Goal: Task Accomplishment & Management: Complete application form

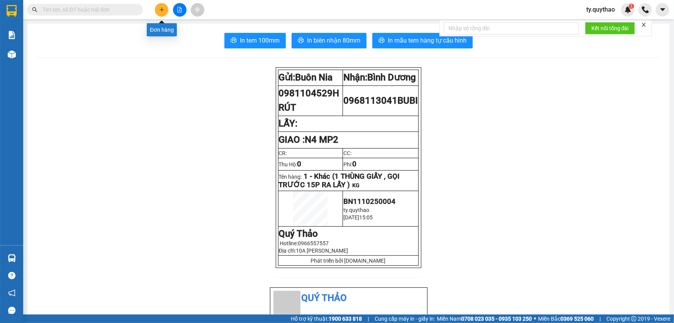
click at [159, 10] on icon "plus" at bounding box center [161, 9] width 5 height 5
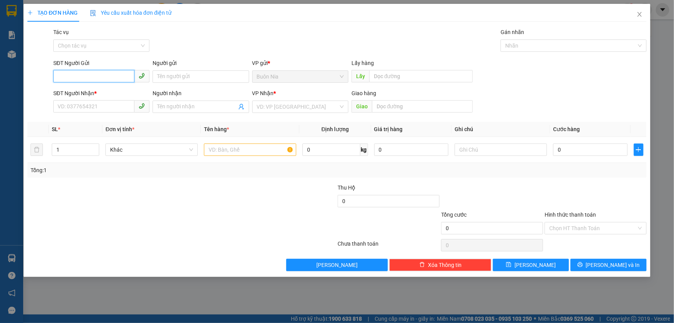
click at [103, 70] on input "SĐT Người Gửi" at bounding box center [93, 76] width 81 height 12
click at [102, 76] on input "SĐT Người Gửi" at bounding box center [93, 76] width 81 height 12
click at [103, 75] on input "SĐT Người Gửi" at bounding box center [93, 76] width 81 height 12
type input "0"
click at [110, 108] on input "SĐT Người Nhận *" at bounding box center [93, 106] width 81 height 12
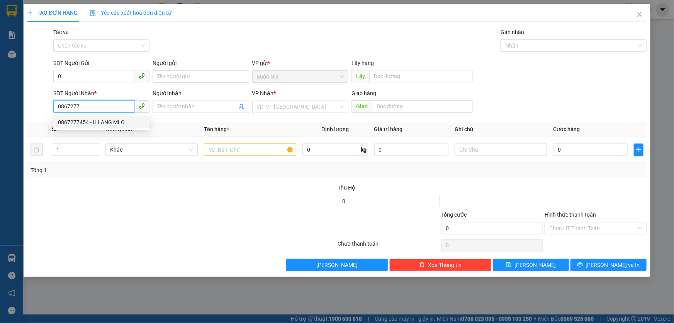
click at [111, 118] on div "0867277454 - H LANG MLO" at bounding box center [101, 122] width 87 height 8
type input "0867277454"
type input "H LANG MLO"
type input "N4 MP2"
type input "0867277454"
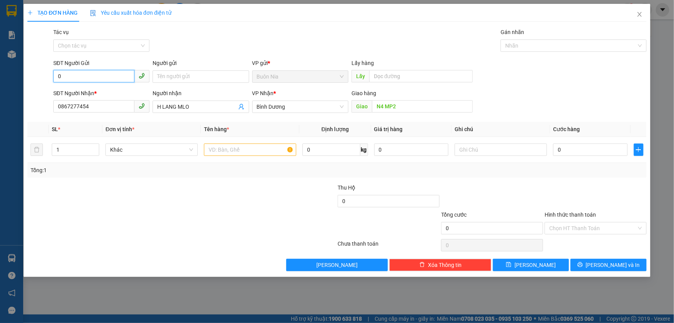
click at [104, 77] on input "0" at bounding box center [93, 76] width 81 height 12
click at [99, 95] on div "0374337204" at bounding box center [101, 92] width 87 height 8
type input "0374337204"
click at [75, 150] on input "1" at bounding box center [75, 150] width 47 height 12
type input "2"
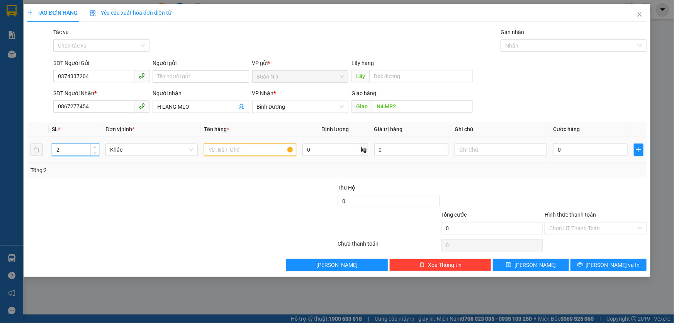
click at [253, 153] on input "text" at bounding box center [250, 149] width 92 height 12
type input "2"
type input "1 BAO"
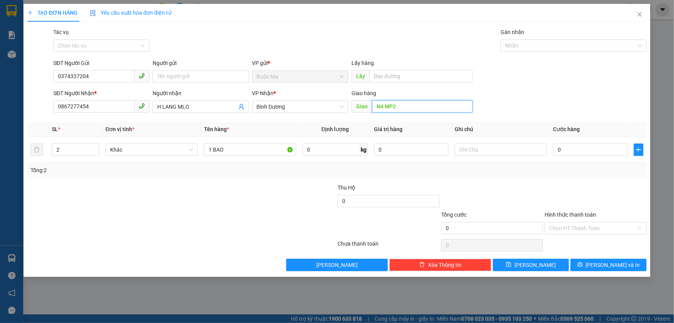
click at [409, 109] on input "N4 MP2" at bounding box center [422, 106] width 101 height 12
type input "N4 MP1"
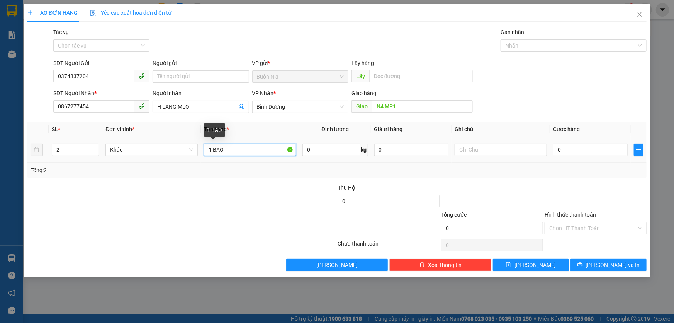
click at [229, 147] on input "1 BAO" at bounding box center [250, 149] width 92 height 12
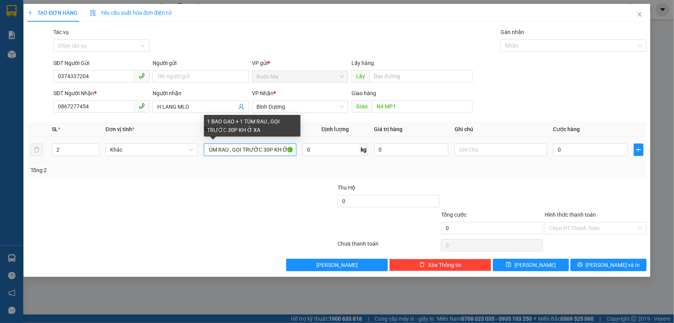
scroll to position [0, 45]
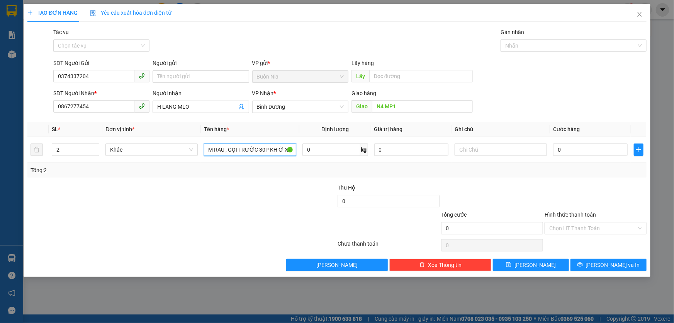
type input "1 BAO GẠO + 1 TÚM RAU , GỌI TRƯỚC 30P KH Ở XA"
click at [554, 151] on input "0" at bounding box center [590, 149] width 75 height 12
type input "10"
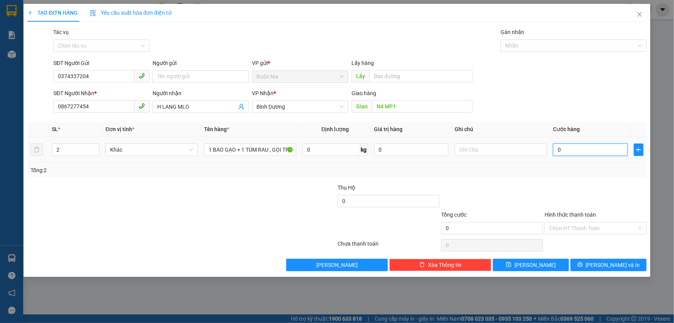
type input "10"
type input "170"
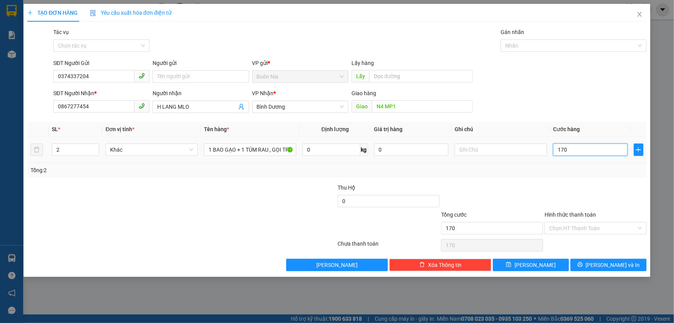
type input "1.700"
type input "17.000"
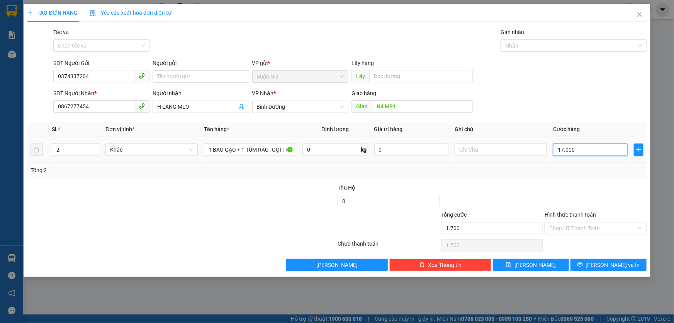
type input "17.000"
type input "170.000"
type input "1.700.000"
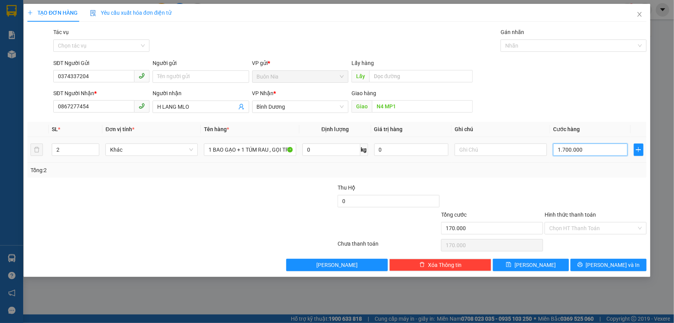
type input "1.700.000"
type input "170.000"
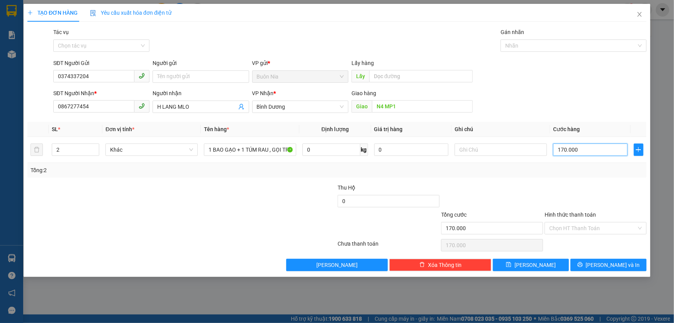
type input "17.000"
type input "170.000"
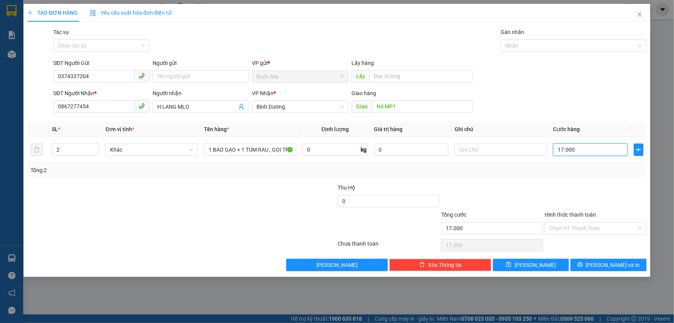
type input "170.000"
click at [590, 228] on input "Hình thức thanh toán" at bounding box center [592, 228] width 87 height 12
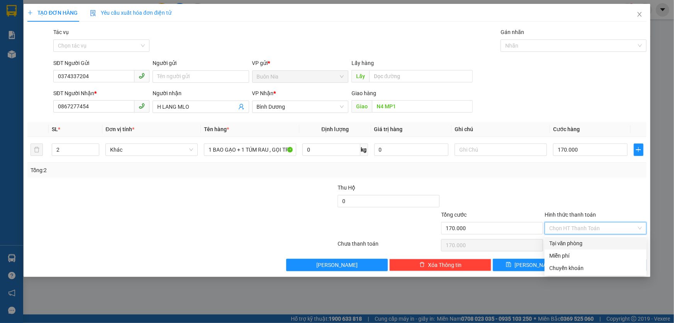
click at [587, 240] on div "Tại văn phòng" at bounding box center [595, 243] width 93 height 8
type input "0"
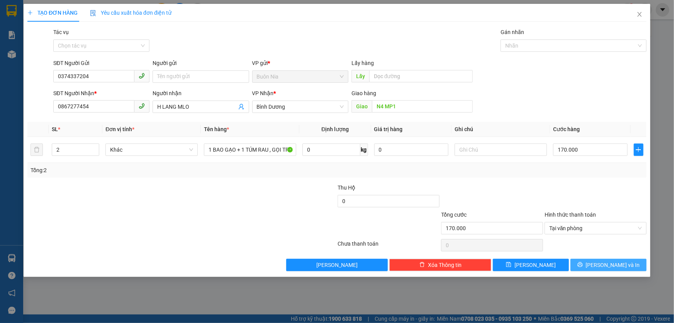
click at [583, 265] on icon "printer" at bounding box center [579, 263] width 5 height 5
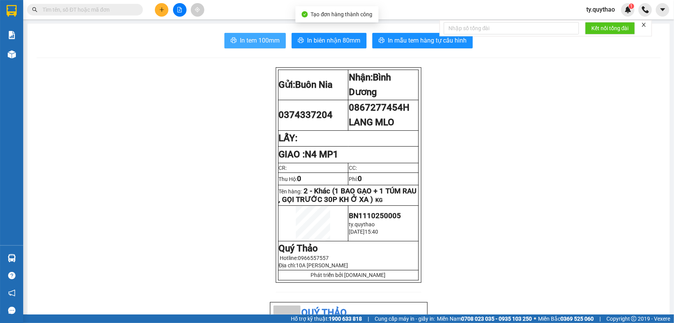
click at [247, 42] on span "In tem 100mm" at bounding box center [260, 41] width 40 height 10
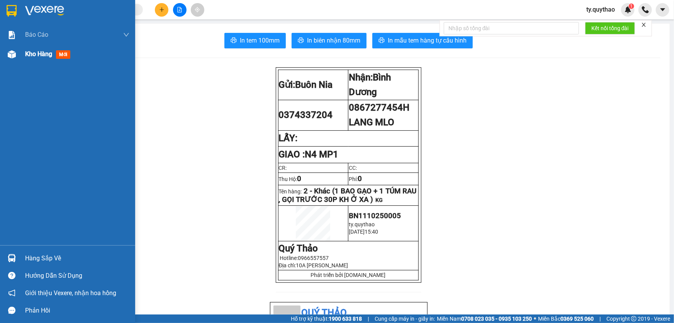
click at [49, 58] on div "Kho hàng mới" at bounding box center [49, 54] width 48 height 10
